Goal: Information Seeking & Learning: Learn about a topic

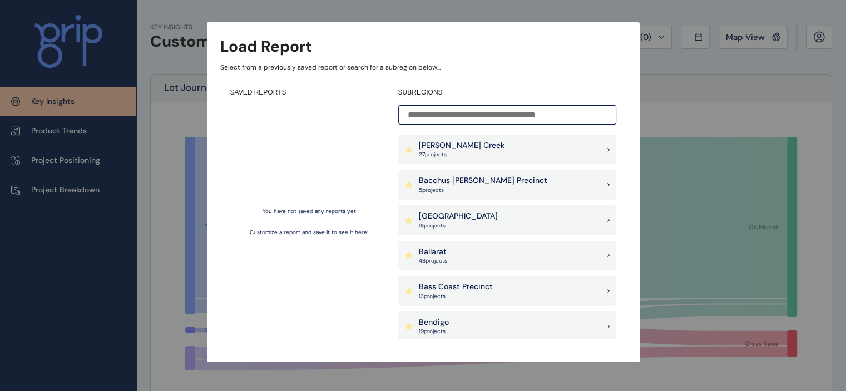
click at [488, 115] on input at bounding box center [507, 114] width 218 height 19
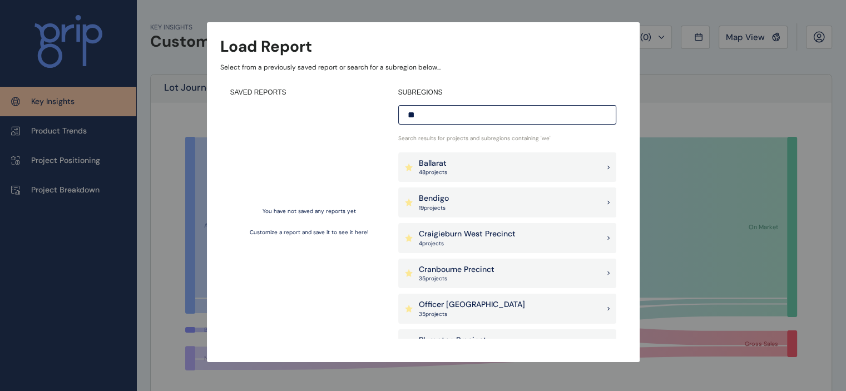
type input "*"
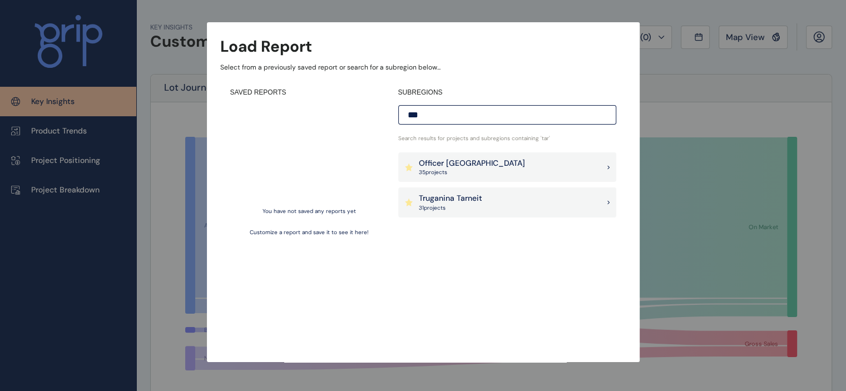
type input "***"
click at [467, 207] on p "31 project s" at bounding box center [450, 208] width 63 height 8
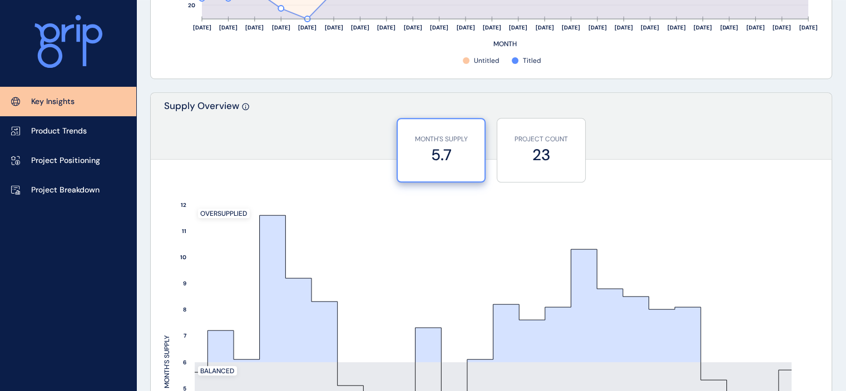
scroll to position [1112, 0]
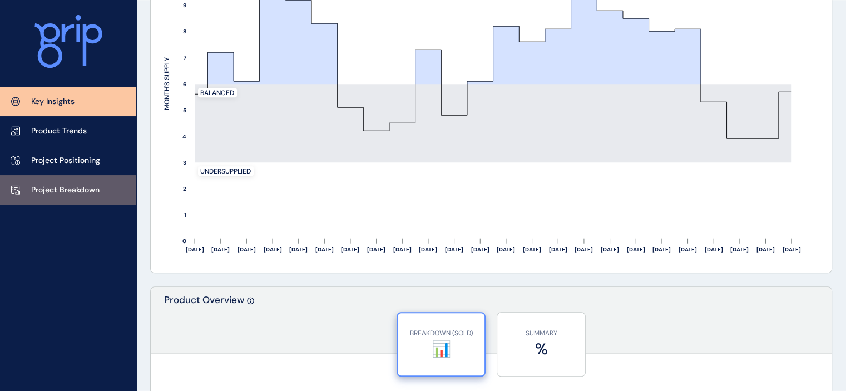
click at [78, 200] on link "Project Breakdown" at bounding box center [68, 189] width 136 height 29
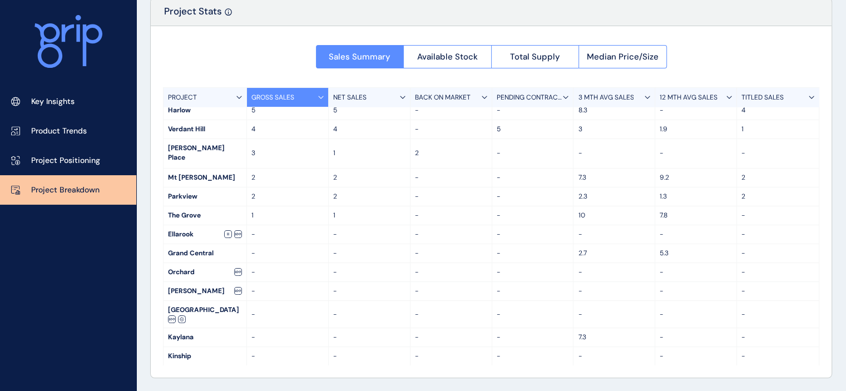
scroll to position [176, 0]
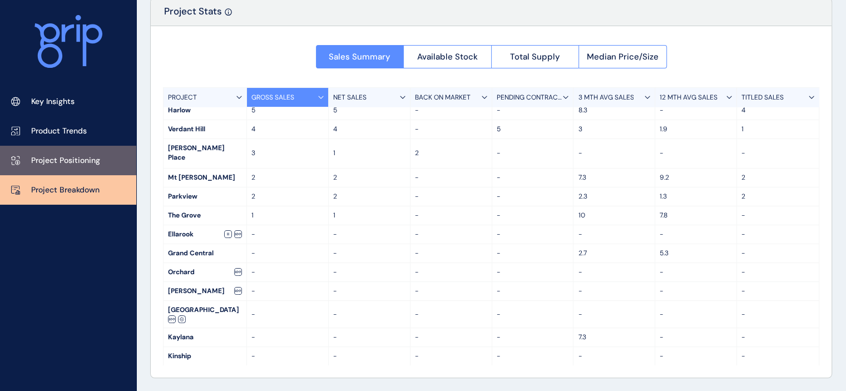
click at [43, 150] on link "Project Positioning" at bounding box center [68, 160] width 136 height 29
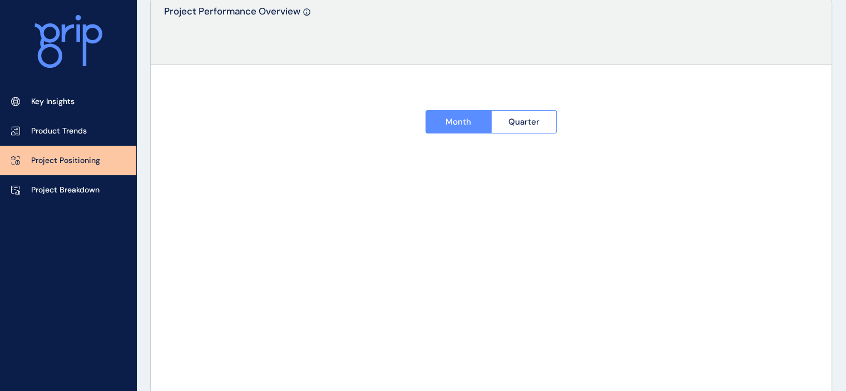
type input "********"
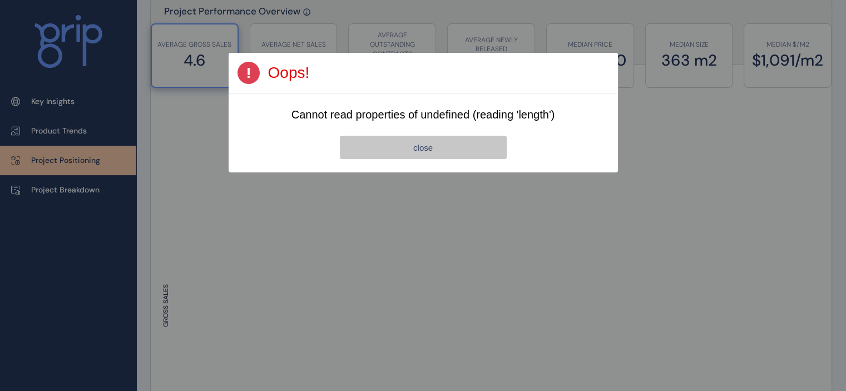
click at [450, 150] on button "close" at bounding box center [423, 147] width 167 height 23
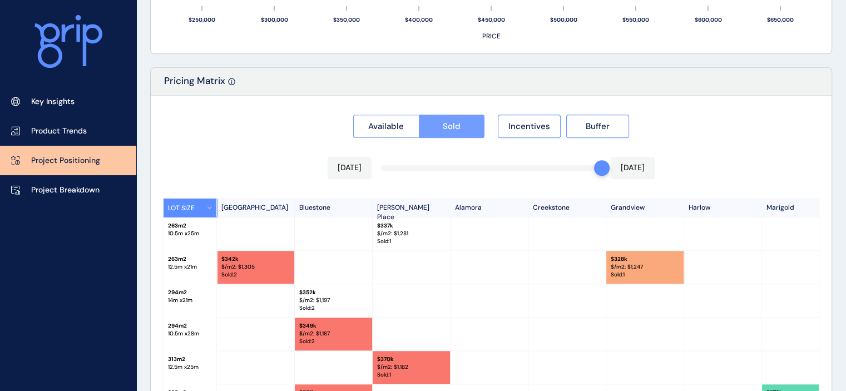
scroll to position [1022, 0]
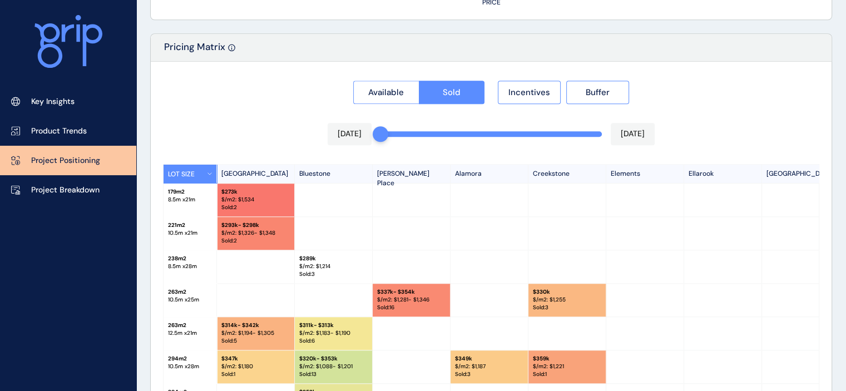
drag, startPoint x: 601, startPoint y: 138, endPoint x: 379, endPoint y: 137, distance: 221.9
click at [379, 137] on div at bounding box center [381, 134] width 16 height 16
click at [766, 108] on div "Available Sold Incentives Buffer [DATE] [DATE] LOT SIZE Newhaven Bluestone [PER…" at bounding box center [491, 283] width 681 height 443
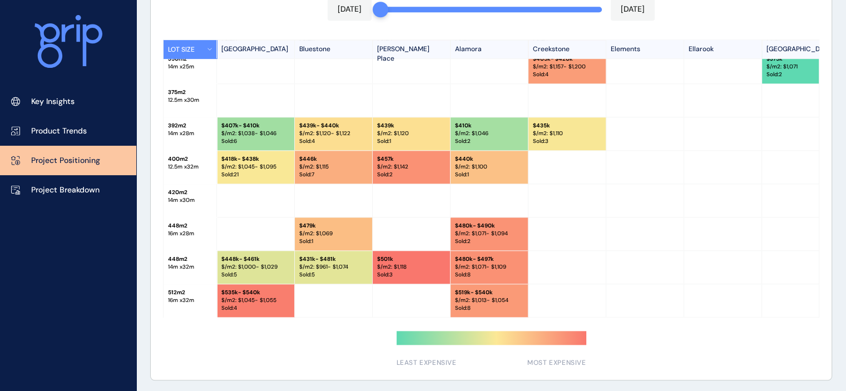
scroll to position [1148, 0]
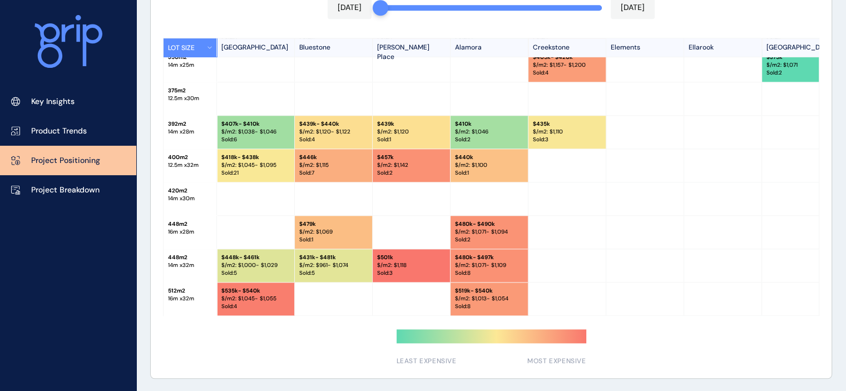
drag, startPoint x: 354, startPoint y: 315, endPoint x: 365, endPoint y: 319, distance: 11.3
click at [365, 319] on div "Available Sold Incentives Buffer [DATE] [DATE] LOT SIZE Newhaven Bluestone [PER…" at bounding box center [491, 156] width 681 height 443
drag, startPoint x: 361, startPoint y: 315, endPoint x: 385, endPoint y: 311, distance: 24.1
click at [385, 311] on div "Available Sold Incentives Buffer [DATE] [DATE] LOT SIZE Newhaven Bluestone [PER…" at bounding box center [491, 156] width 681 height 443
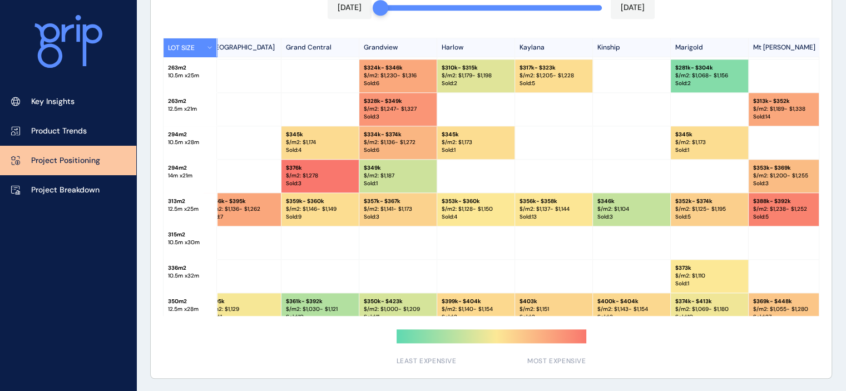
scroll to position [0, 558]
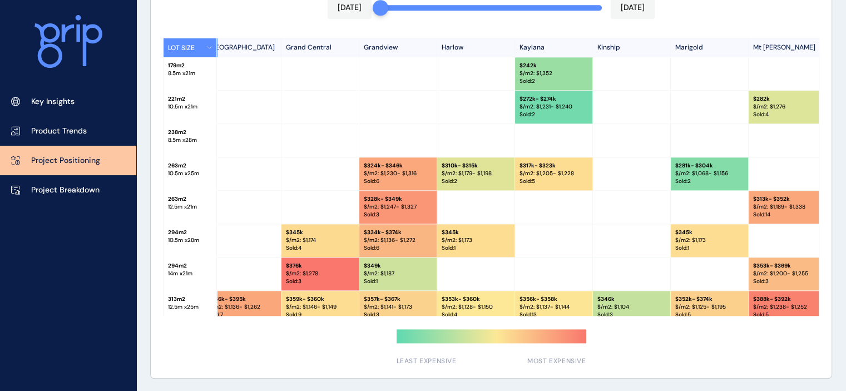
drag, startPoint x: 544, startPoint y: 315, endPoint x: 590, endPoint y: 313, distance: 45.1
click at [590, 313] on div "Available Sold Incentives Buffer [DATE] [DATE] LOT SIZE Newhaven Bluestone [PER…" at bounding box center [491, 156] width 681 height 443
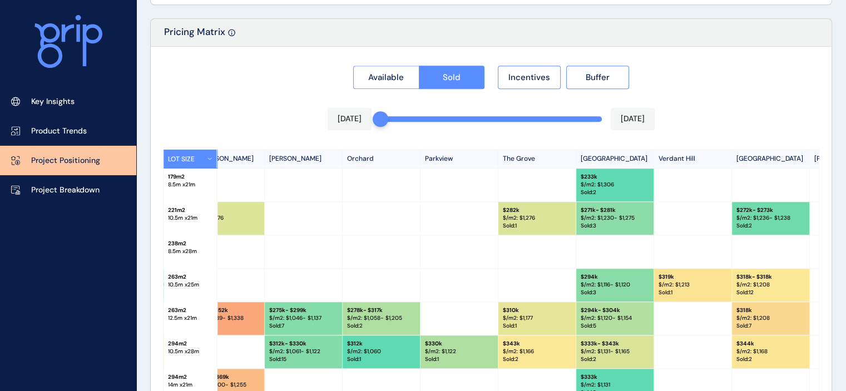
scroll to position [111, 1120]
